Goal: Check status: Check status

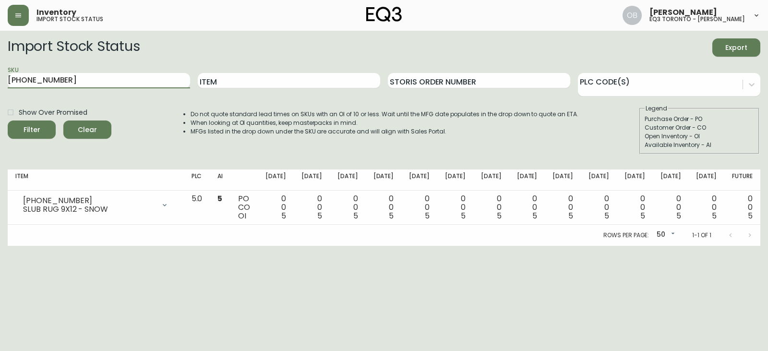
click at [8, 120] on button "Filter" at bounding box center [32, 129] width 48 height 18
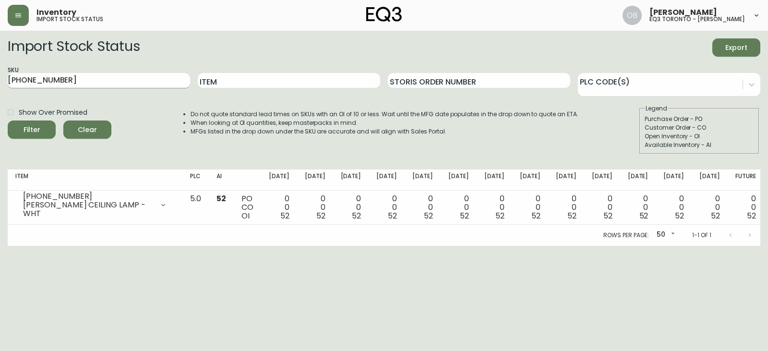
click at [73, 86] on input "[PHONE_NUMBER]" at bounding box center [99, 80] width 182 height 15
paste input "90-1107"
type input "[PHONE_NUMBER]"
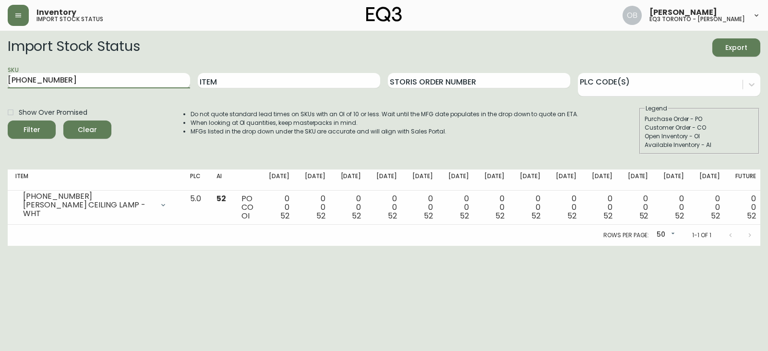
click at [8, 120] on button "Filter" at bounding box center [32, 129] width 48 height 18
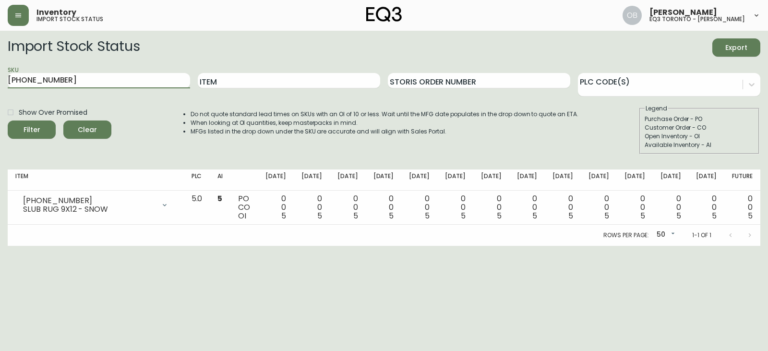
drag, startPoint x: 101, startPoint y: 75, endPoint x: 0, endPoint y: 82, distance: 101.4
click at [0, 82] on main "Import Stock Status Export SKU [PHONE_NUMBER] Item Storis Order Number PLC Code…" at bounding box center [384, 138] width 768 height 215
